Goal: Task Accomplishment & Management: Manage account settings

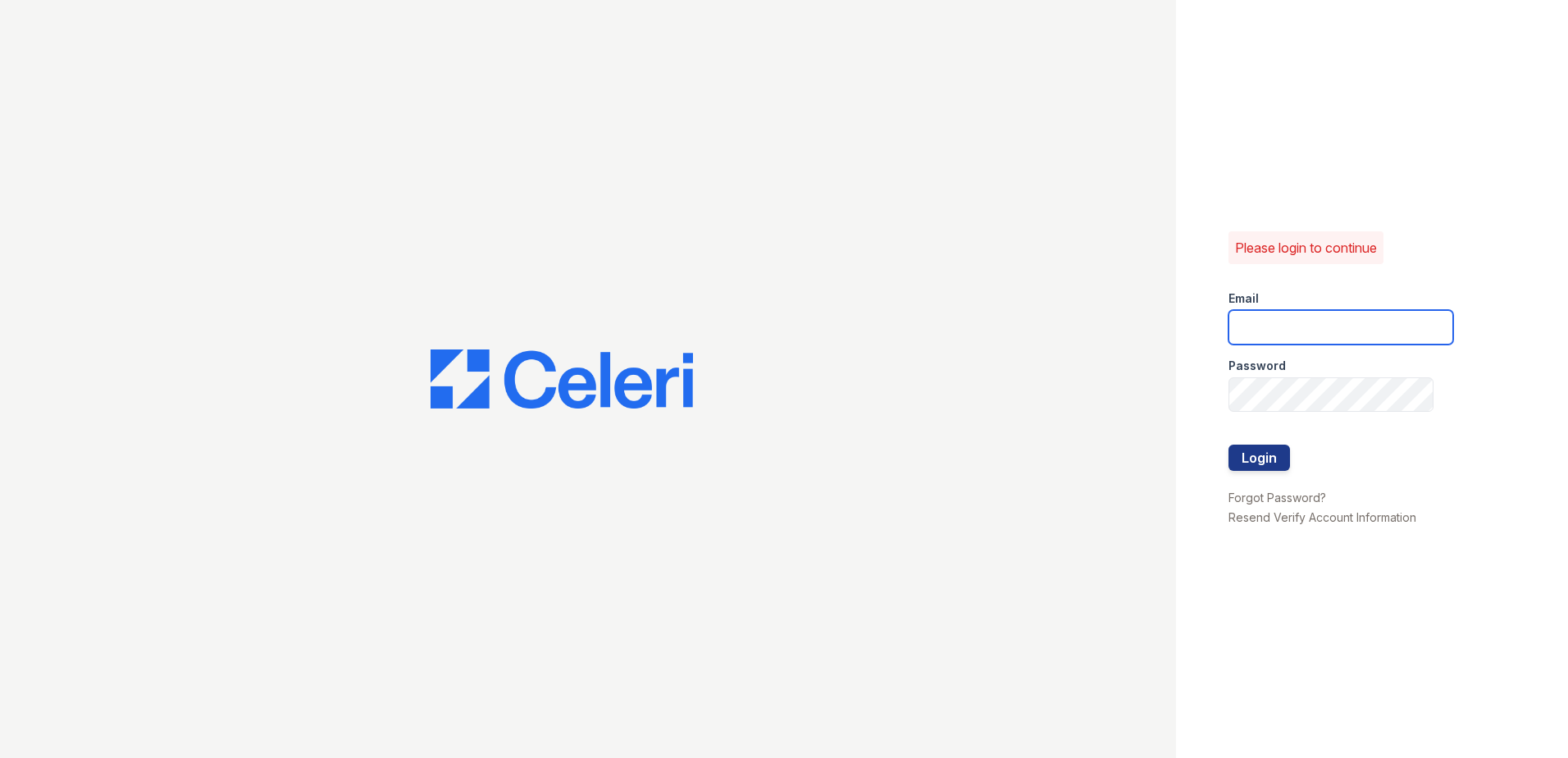
click at [754, 321] on input "email" at bounding box center [1341, 327] width 224 height 34
type input "[EMAIL_ADDRESS][DOMAIN_NAME]"
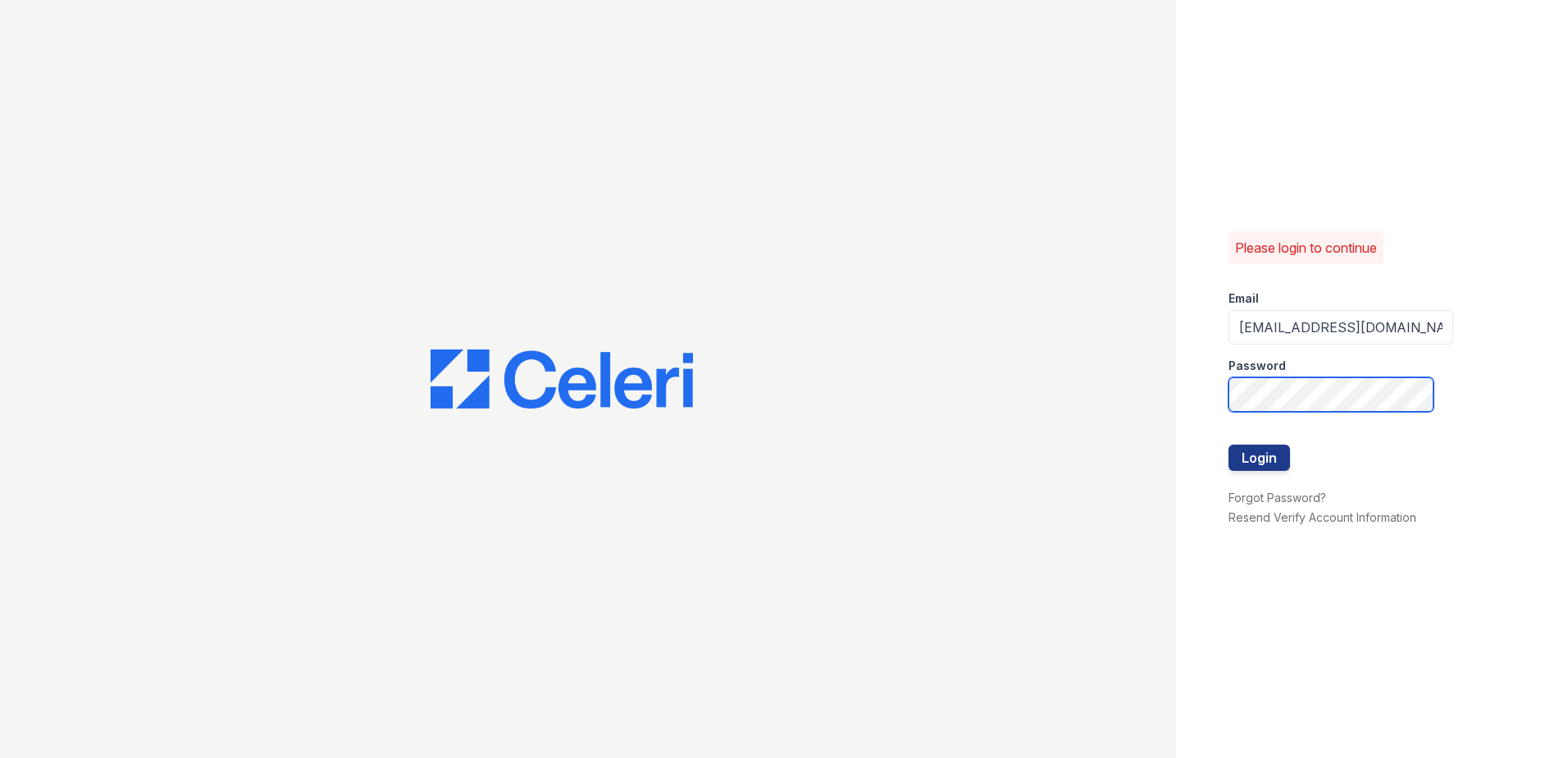
click at [754, 445] on button "Login" at bounding box center [1259, 457] width 61 height 26
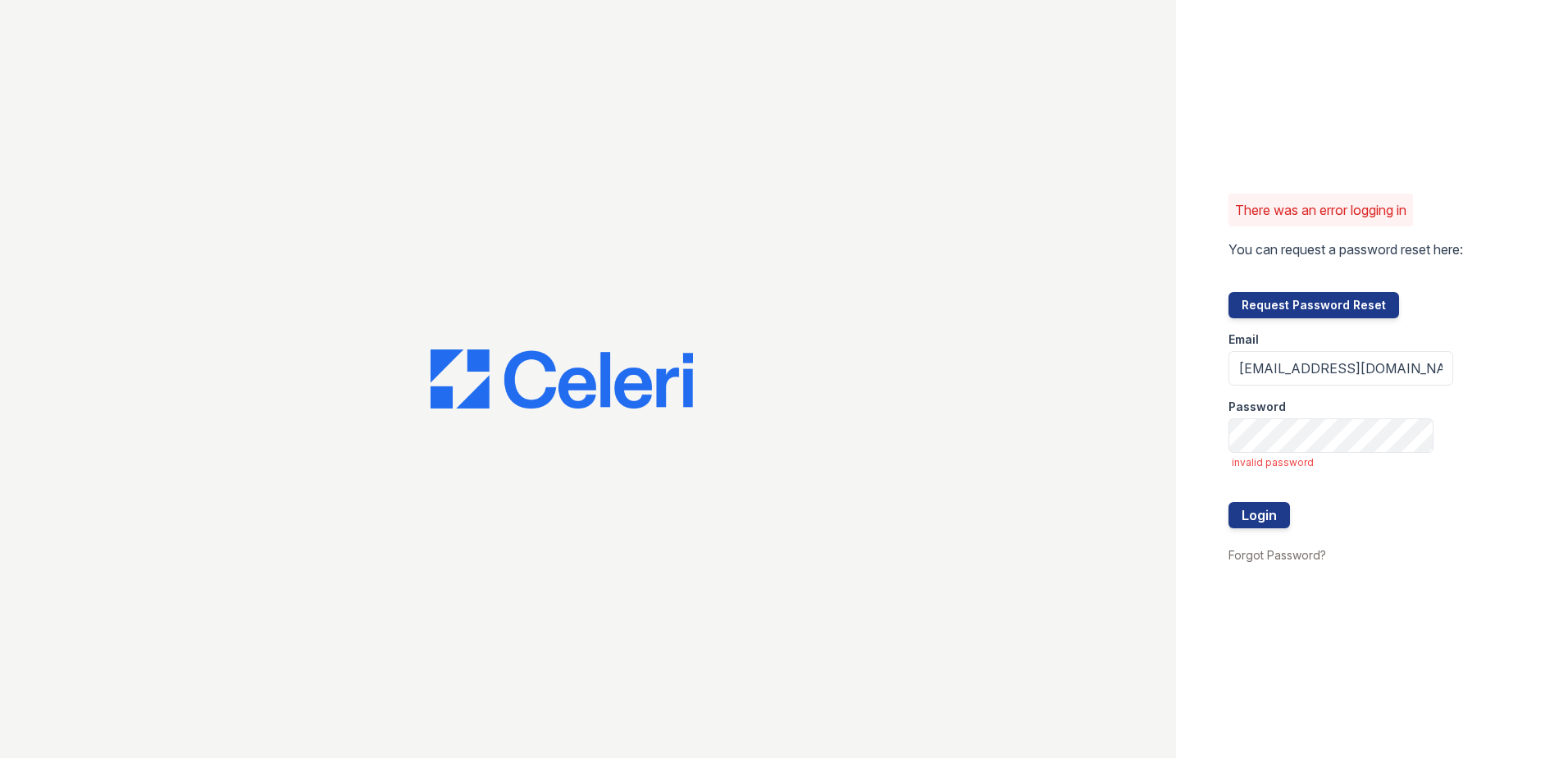
click at [1293, 418] on div "Password" at bounding box center [1341, 402] width 224 height 33
click at [1229, 502] on button "Login" at bounding box center [1259, 515] width 61 height 26
